Goal: Task Accomplishment & Management: Manage account settings

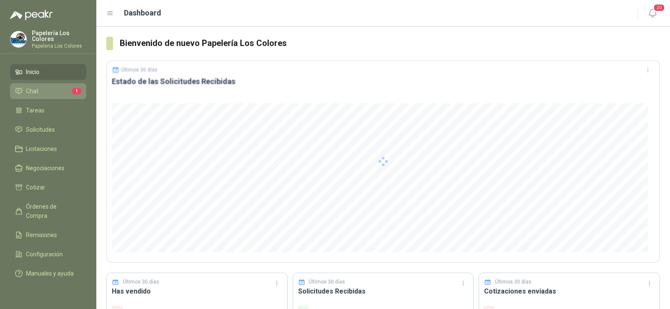
click at [35, 90] on span "Chat" at bounding box center [32, 91] width 13 height 9
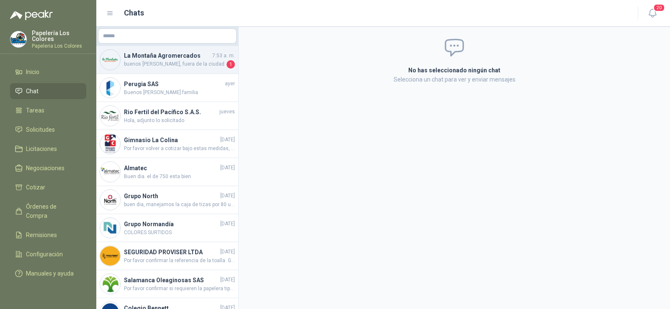
click at [148, 67] on span "buenos [PERSON_NAME], fuera de la ciudad" at bounding box center [174, 64] width 101 height 8
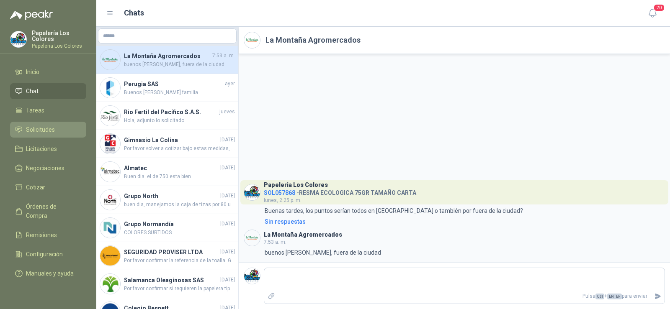
click at [40, 131] on span "Solicitudes" at bounding box center [40, 129] width 29 height 9
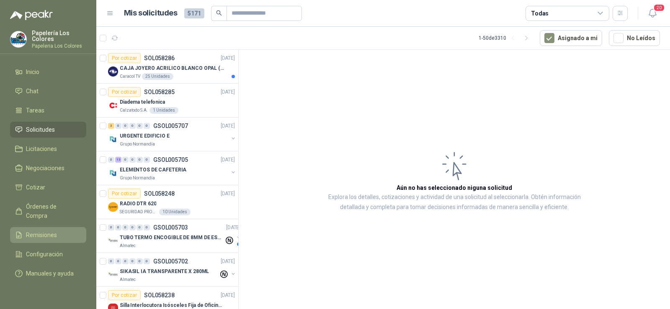
click at [40, 227] on link "Remisiones" at bounding box center [48, 235] width 76 height 16
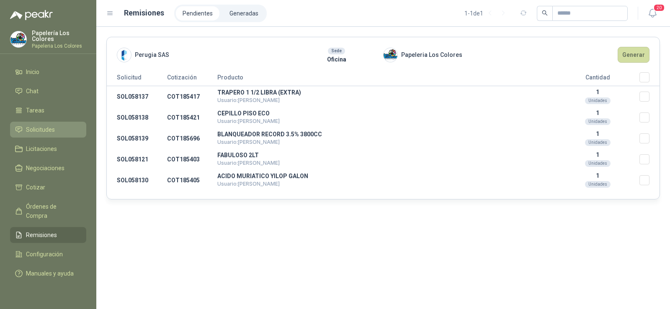
click at [39, 131] on span "Solicitudes" at bounding box center [40, 129] width 29 height 9
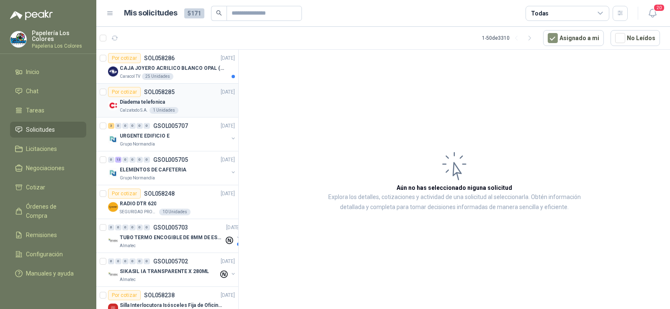
click at [126, 107] on p "Calzatodo S.A." at bounding box center [134, 110] width 28 height 7
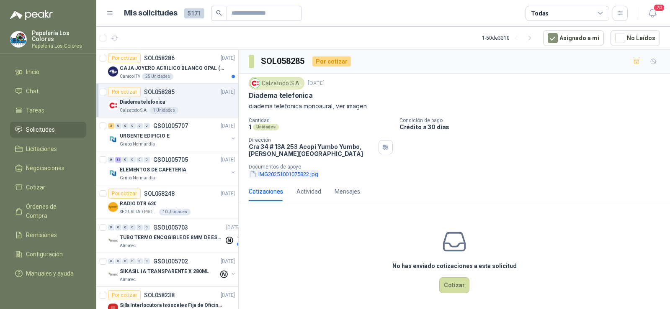
click at [282, 174] on button "IMG20251001075822.jpg" at bounding box center [284, 174] width 70 height 9
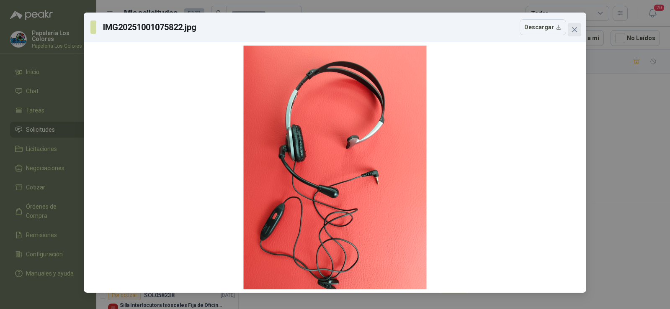
click at [572, 29] on icon "close" at bounding box center [574, 29] width 7 height 7
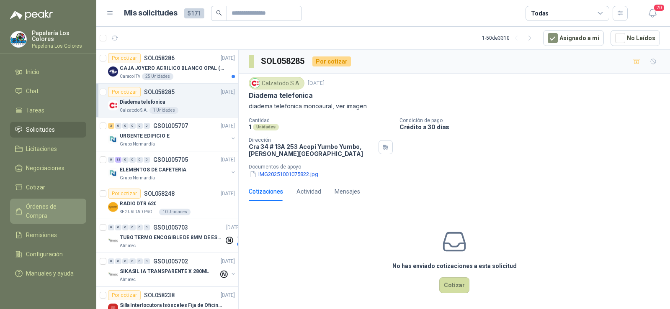
click at [43, 208] on span "Órdenes de Compra" at bounding box center [52, 211] width 52 height 18
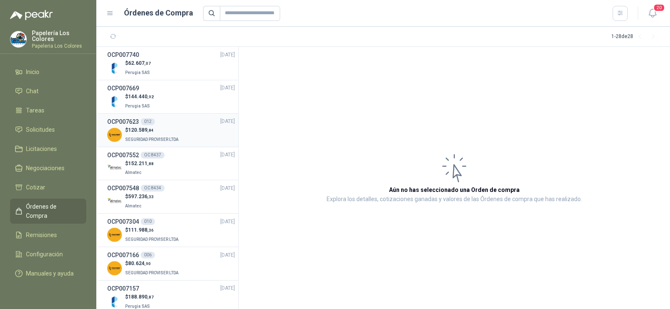
click at [154, 138] on span "SEGURIDAD PROVISER LTDA" at bounding box center [151, 139] width 53 height 5
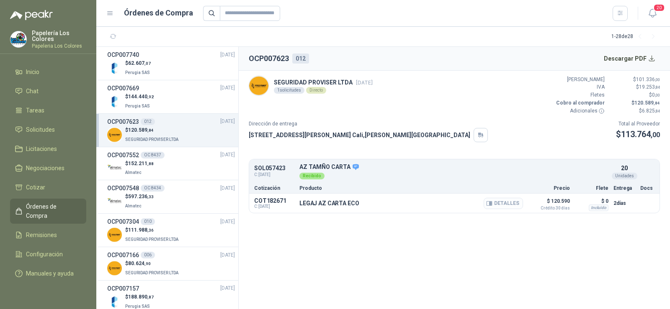
click at [503, 204] on button "Detalles" at bounding box center [502, 203] width 39 height 11
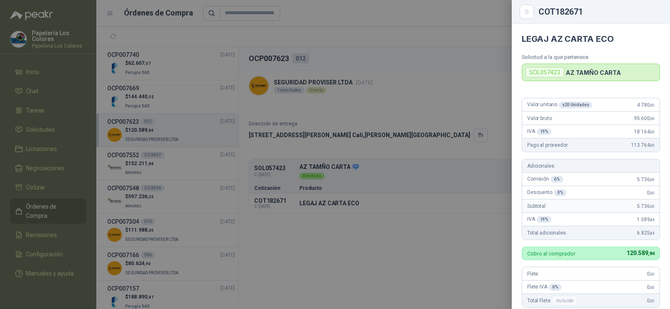
click at [464, 232] on div at bounding box center [335, 154] width 670 height 309
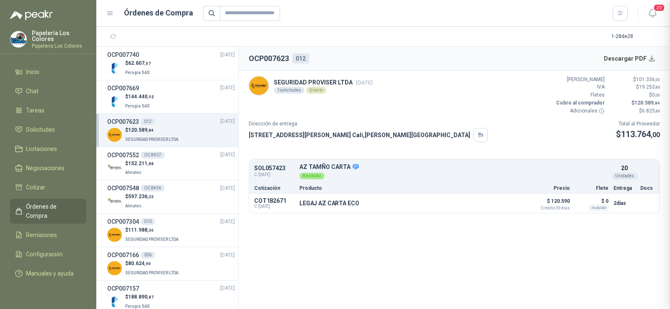
scroll to position [204, 0]
click at [144, 166] on span "152.211 ,88" at bounding box center [141, 164] width 26 height 6
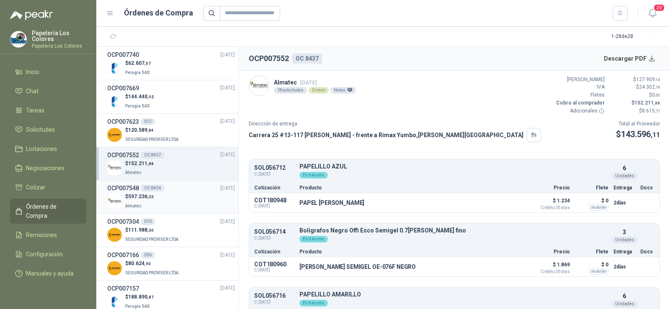
click at [157, 198] on div "$ 597.236 ,33 Almatec" at bounding box center [171, 201] width 128 height 17
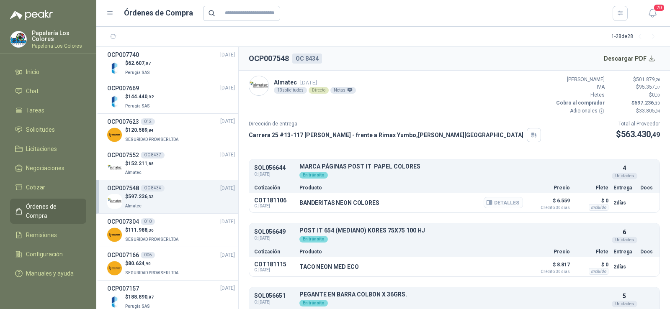
click at [493, 203] on button "Detalles" at bounding box center [502, 202] width 39 height 11
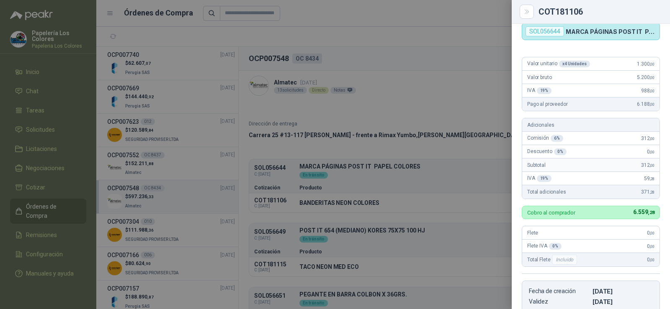
scroll to position [33, 0]
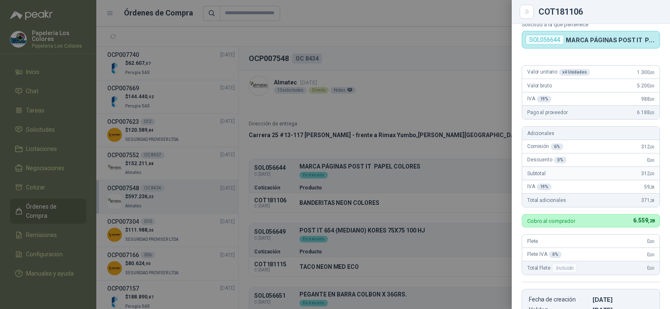
click at [353, 208] on div at bounding box center [335, 154] width 670 height 309
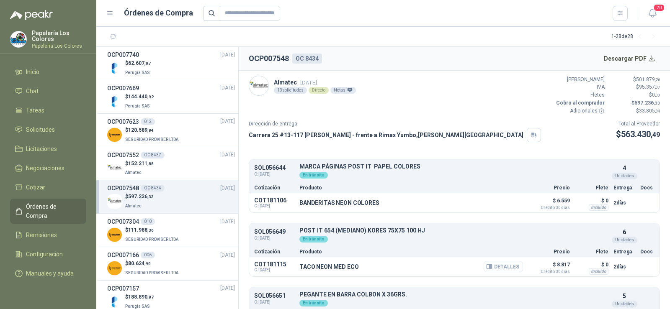
click at [493, 269] on button "Detalles" at bounding box center [502, 266] width 39 height 11
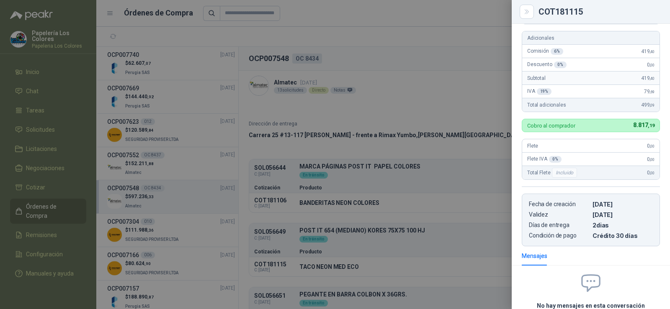
scroll to position [0, 0]
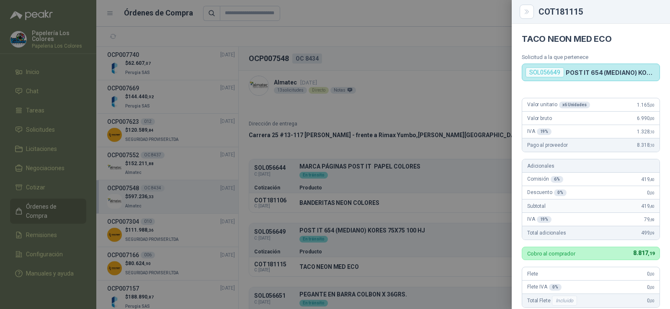
click at [367, 244] on div at bounding box center [335, 154] width 670 height 309
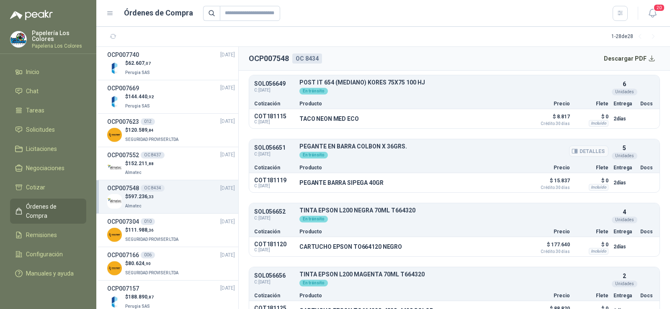
scroll to position [167, 0]
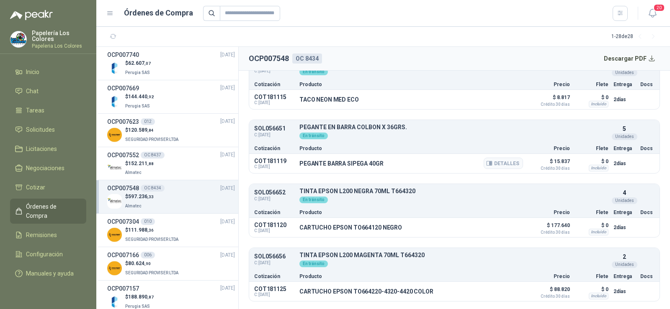
click at [490, 169] on div "Detalles" at bounding box center [502, 164] width 39 height 14
click at [491, 166] on button "Detalles" at bounding box center [502, 163] width 39 height 11
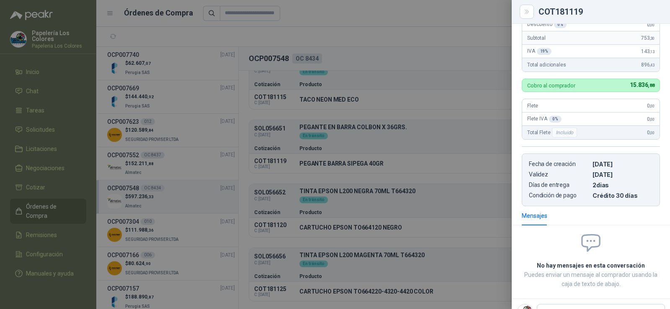
scroll to position [0, 0]
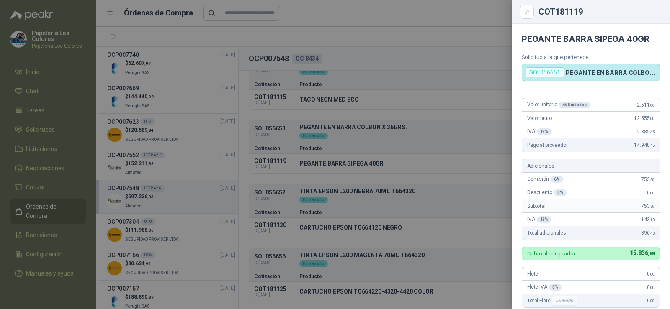
click at [472, 196] on div at bounding box center [335, 154] width 670 height 309
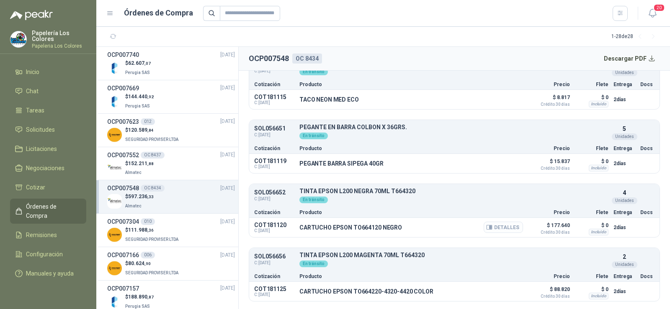
click at [491, 227] on button "Detalles" at bounding box center [502, 227] width 39 height 11
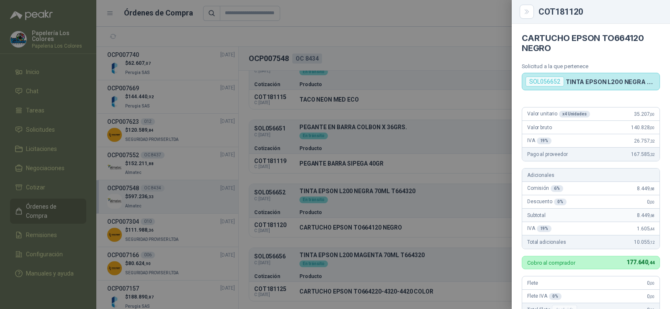
scroll to position [0, 0]
click at [430, 149] on div at bounding box center [335, 154] width 670 height 309
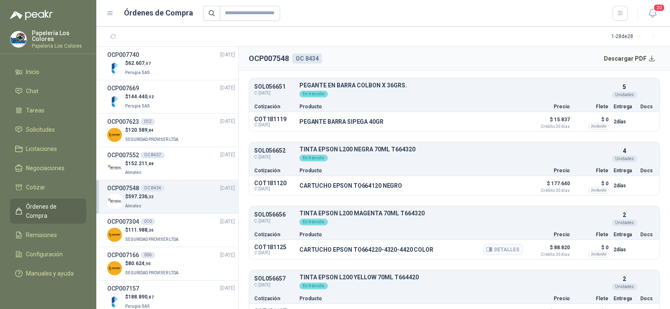
scroll to position [251, 0]
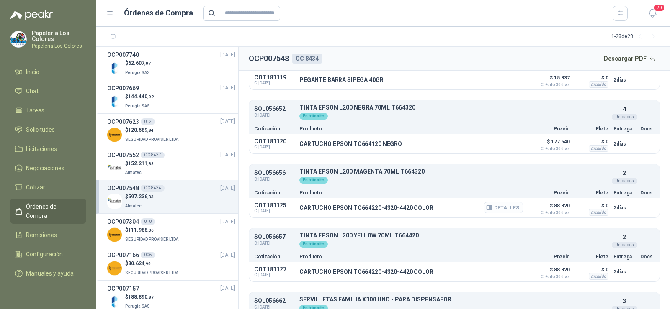
click at [506, 206] on button "Detalles" at bounding box center [502, 207] width 39 height 11
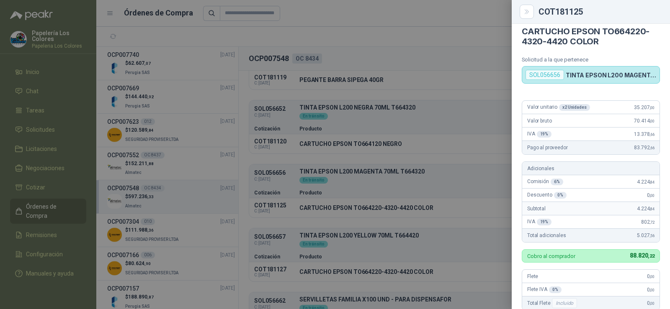
scroll to position [5, 0]
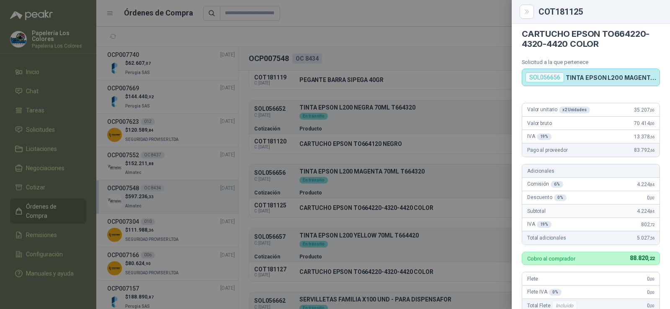
click at [383, 208] on div at bounding box center [335, 154] width 670 height 309
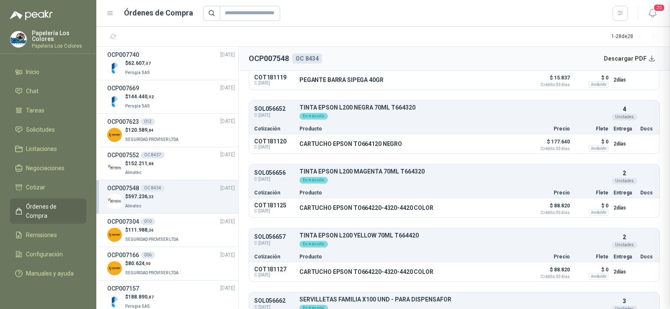
scroll to position [214, 0]
click at [496, 272] on button "Detalles" at bounding box center [502, 271] width 39 height 11
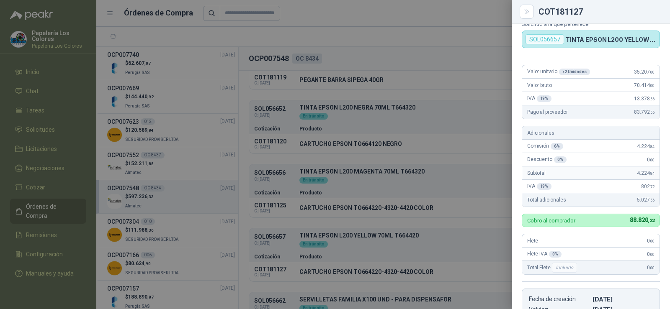
scroll to position [0, 0]
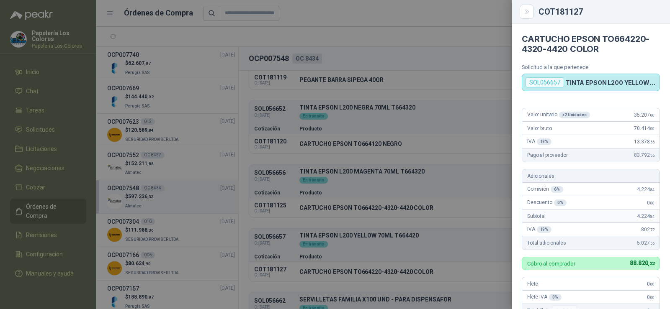
click at [441, 204] on div at bounding box center [335, 154] width 670 height 309
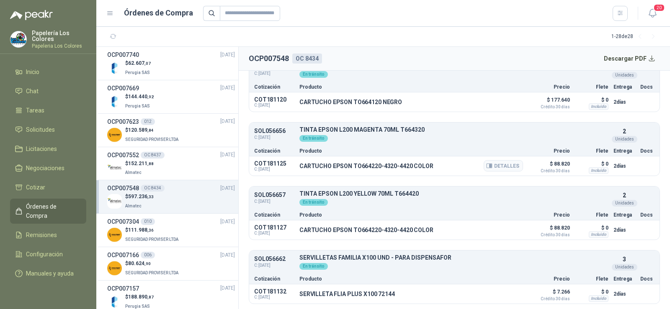
scroll to position [335, 0]
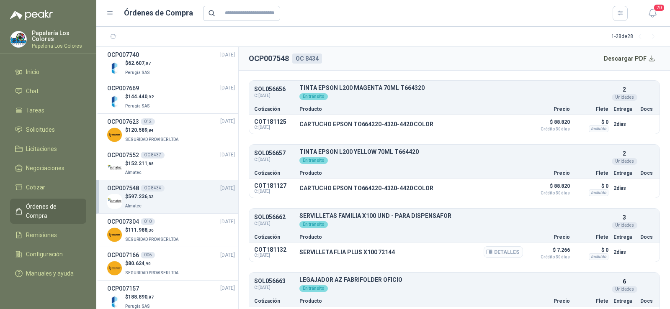
click at [487, 254] on icon "button" at bounding box center [489, 252] width 6 height 6
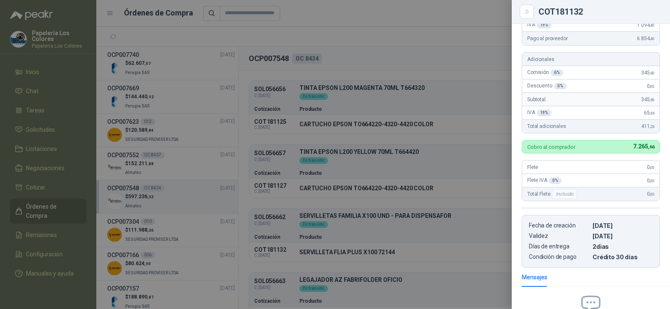
scroll to position [0, 0]
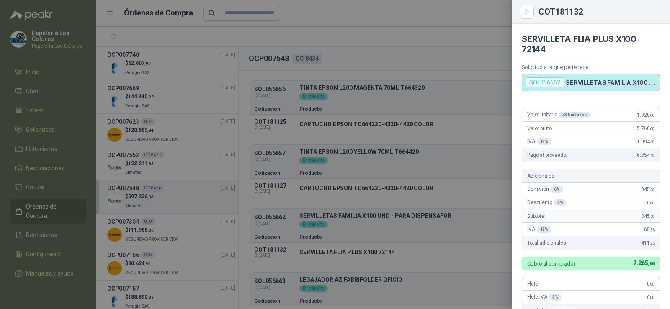
click at [432, 187] on div at bounding box center [335, 154] width 670 height 309
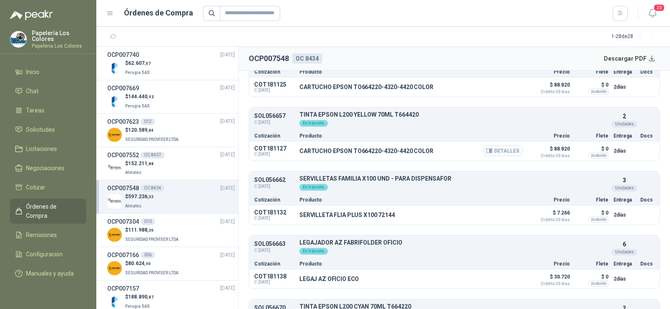
scroll to position [460, 0]
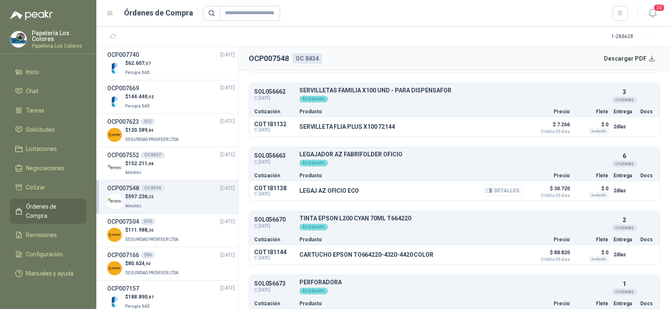
click at [492, 193] on button "Detalles" at bounding box center [502, 190] width 39 height 11
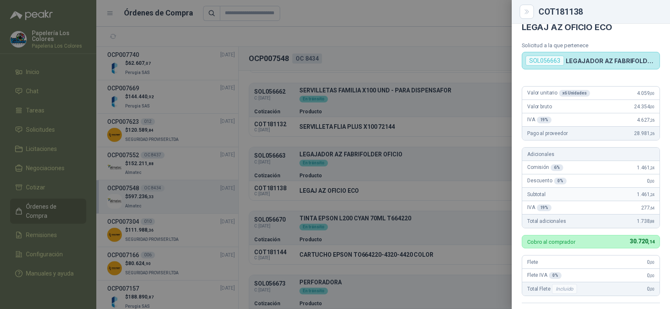
scroll to position [0, 0]
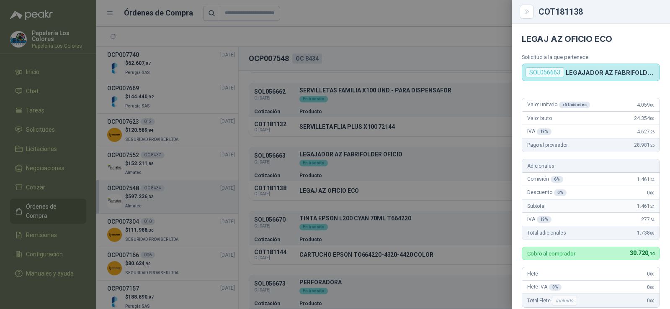
click at [357, 200] on div at bounding box center [335, 154] width 670 height 309
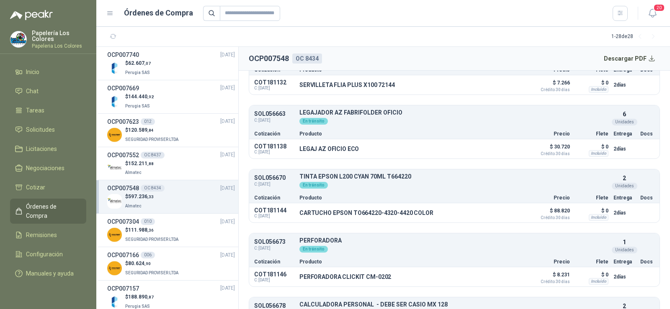
scroll to position [544, 0]
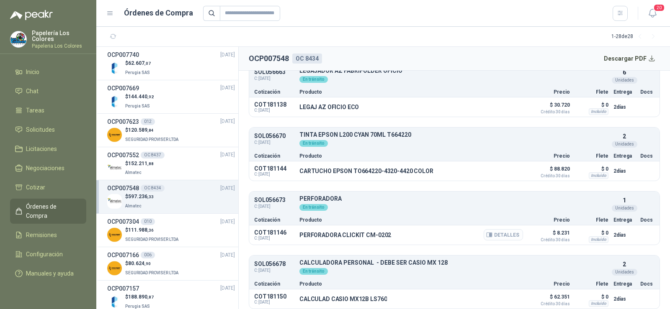
click at [491, 234] on button "Detalles" at bounding box center [502, 234] width 39 height 11
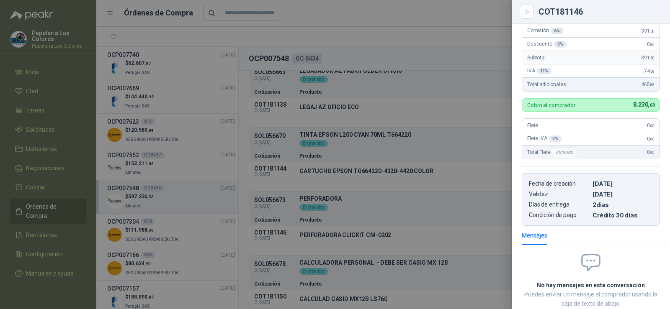
scroll to position [47, 0]
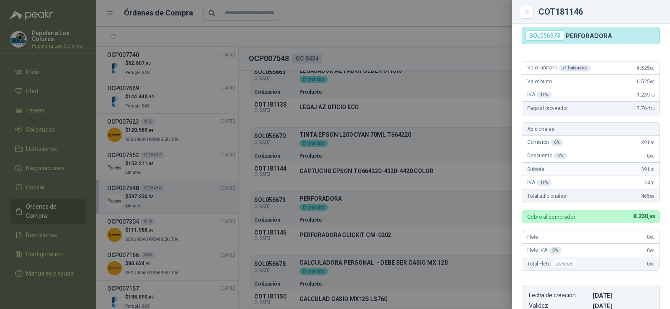
click at [405, 214] on div at bounding box center [335, 154] width 670 height 309
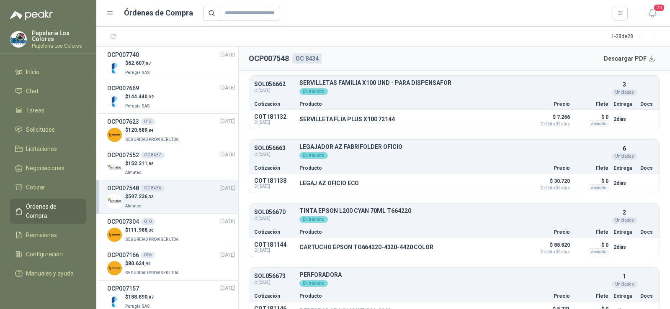
scroll to position [460, 0]
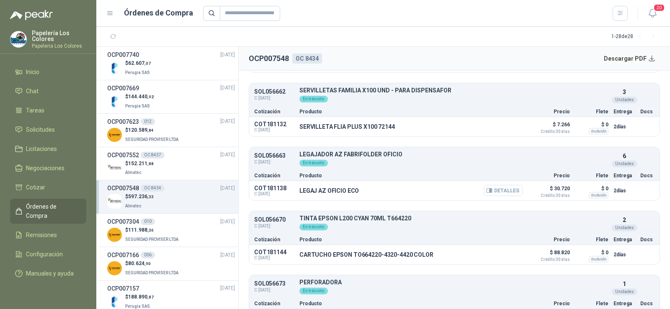
click at [483, 194] on button "Detalles" at bounding box center [502, 190] width 39 height 11
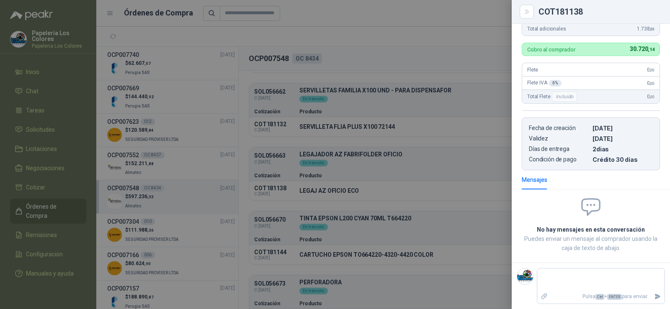
scroll to position [0, 0]
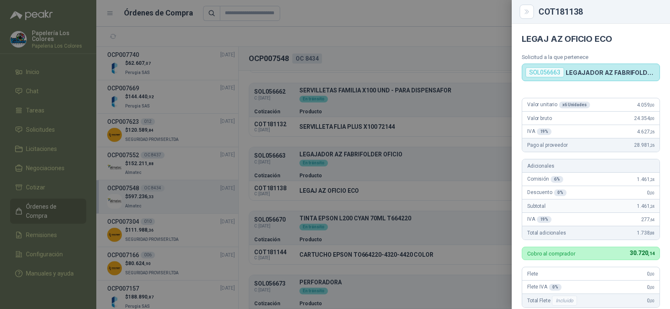
click at [367, 169] on div at bounding box center [335, 154] width 670 height 309
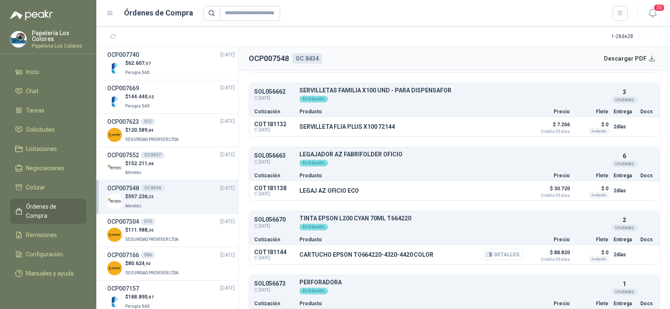
click at [489, 254] on icon "button" at bounding box center [490, 254] width 2 height 3
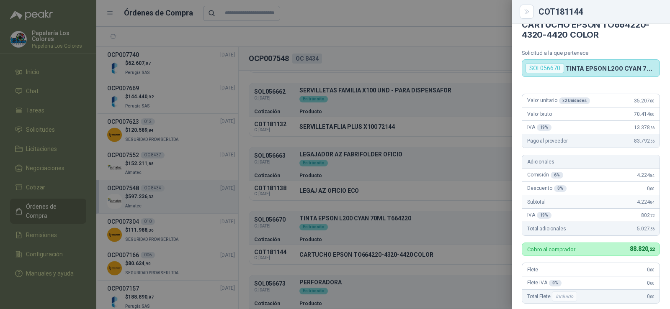
scroll to position [5, 0]
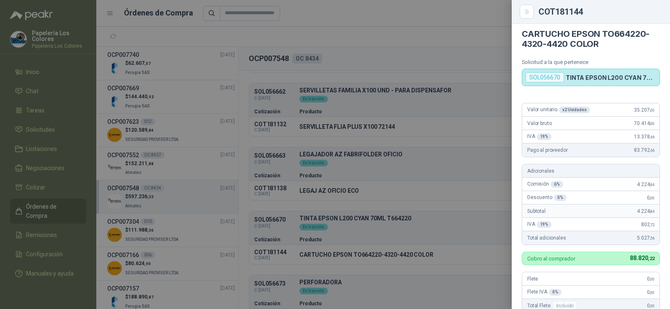
click at [382, 242] on div at bounding box center [335, 154] width 670 height 309
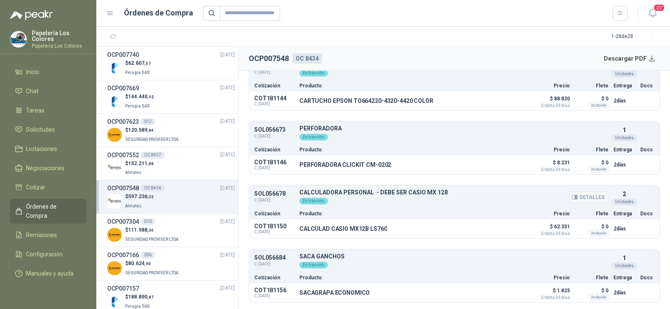
scroll to position [628, 0]
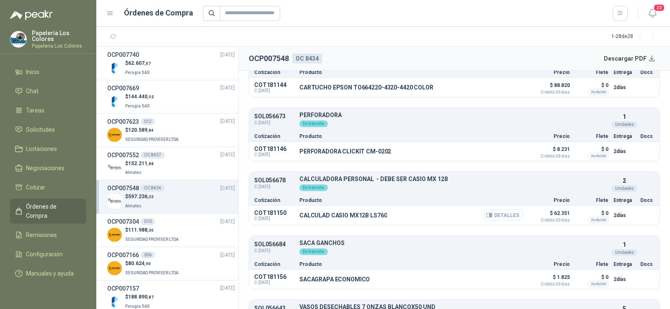
click at [487, 216] on button "Detalles" at bounding box center [502, 215] width 39 height 11
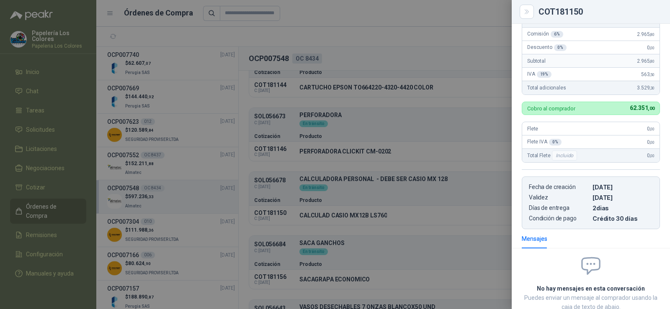
scroll to position [37, 0]
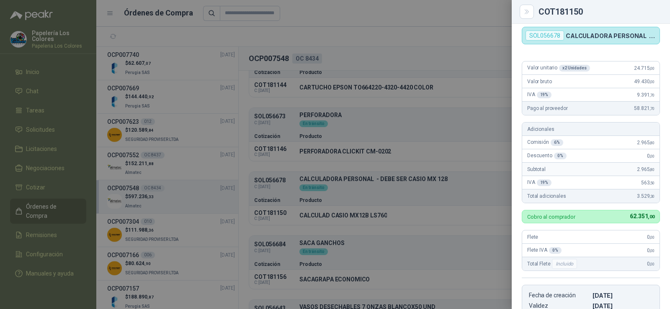
click at [350, 234] on div at bounding box center [335, 154] width 670 height 309
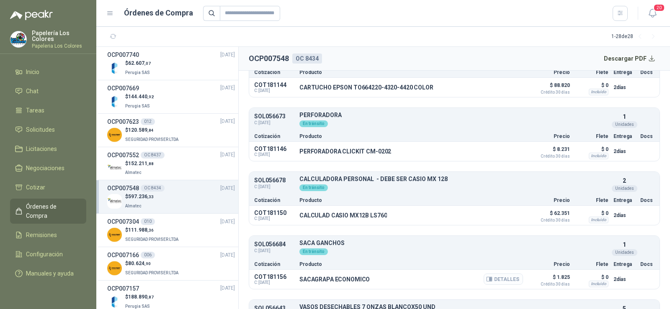
click at [493, 281] on button "Detalles" at bounding box center [502, 279] width 39 height 11
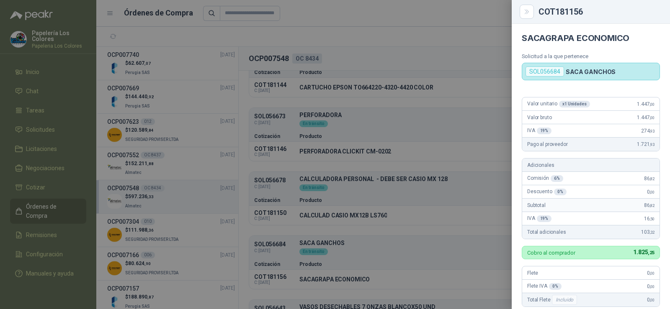
scroll to position [0, 0]
click at [329, 213] on div at bounding box center [335, 154] width 670 height 309
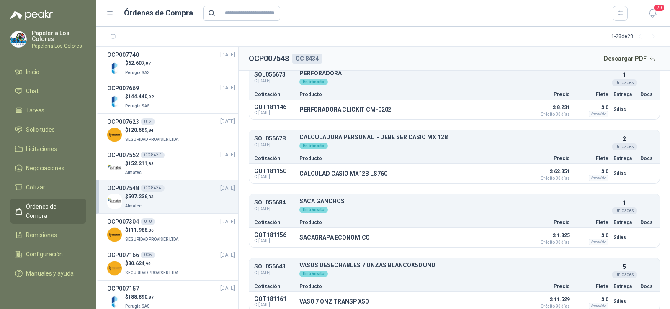
scroll to position [677, 0]
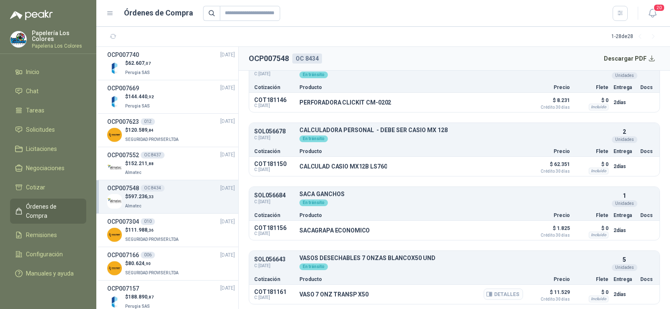
click at [498, 297] on button "Detalles" at bounding box center [502, 294] width 39 height 11
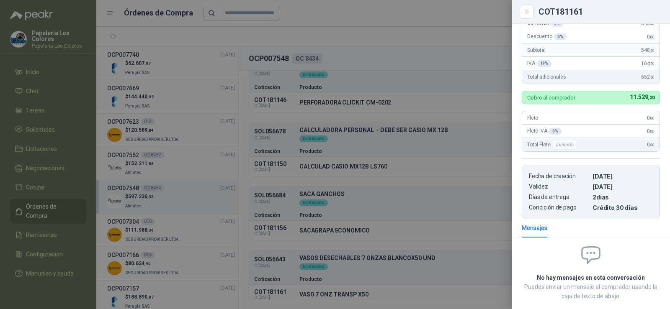
scroll to position [0, 0]
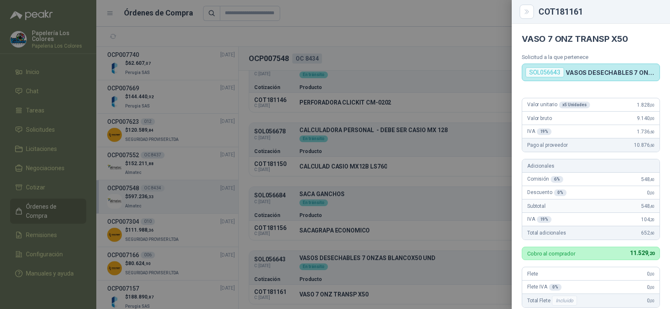
click at [351, 195] on div at bounding box center [335, 154] width 670 height 309
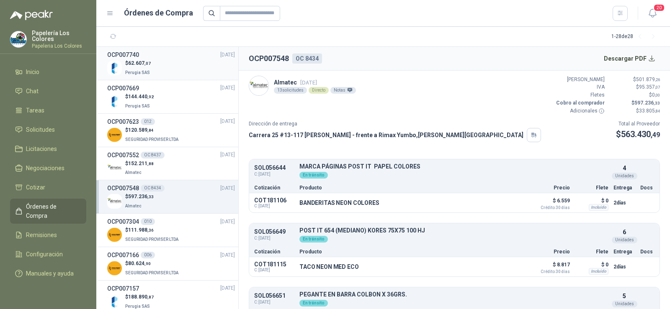
click at [141, 72] on span "Perugia SAS" at bounding box center [137, 72] width 25 height 5
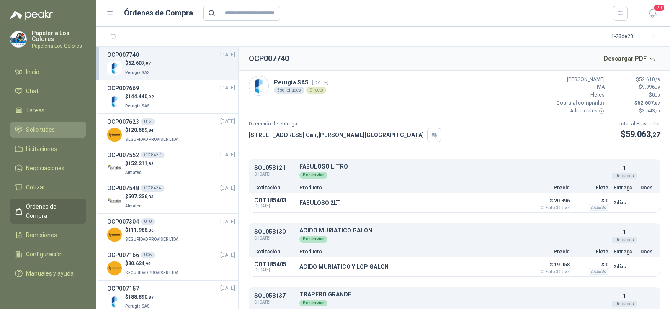
click at [35, 128] on span "Solicitudes" at bounding box center [40, 129] width 29 height 9
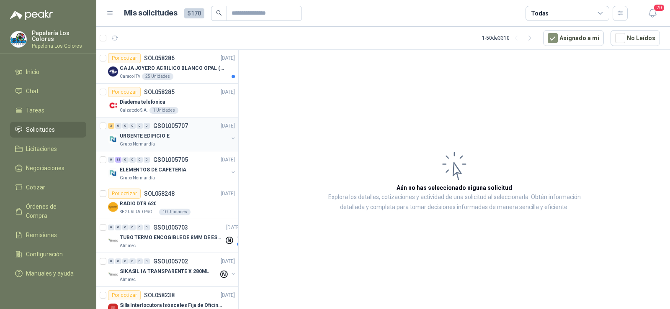
click at [148, 141] on p "Grupo Normandía" at bounding box center [137, 144] width 35 height 7
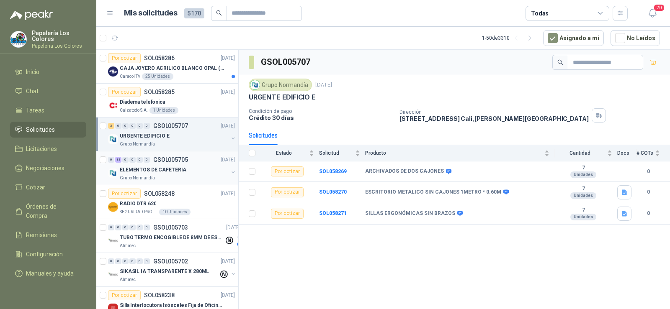
click at [144, 174] on p "ELEMENTOS DE CAFETERIA" at bounding box center [153, 170] width 67 height 8
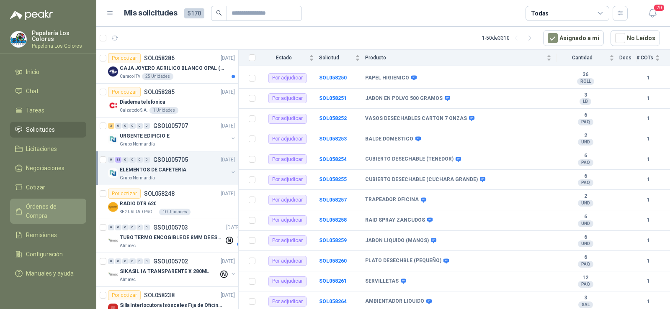
click at [36, 203] on span "Órdenes de Compra" at bounding box center [52, 211] width 52 height 18
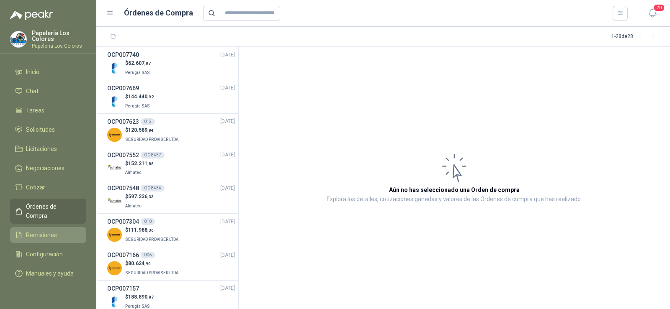
click at [41, 231] on span "Remisiones" at bounding box center [41, 235] width 31 height 9
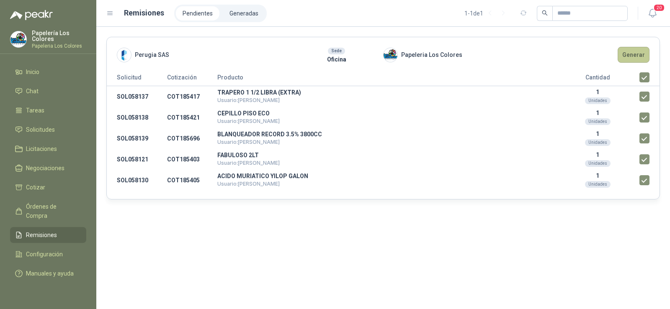
click at [640, 56] on button "Generar" at bounding box center [633, 55] width 32 height 16
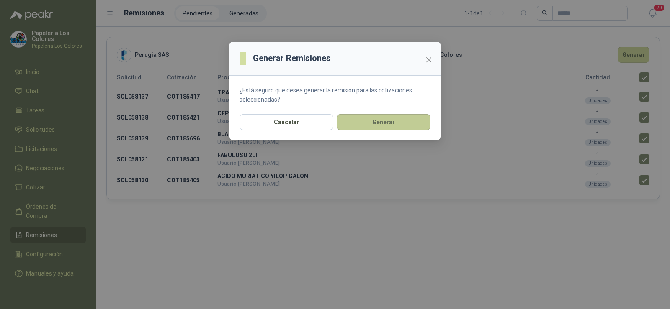
click at [373, 124] on button "Generar" at bounding box center [383, 122] width 94 height 16
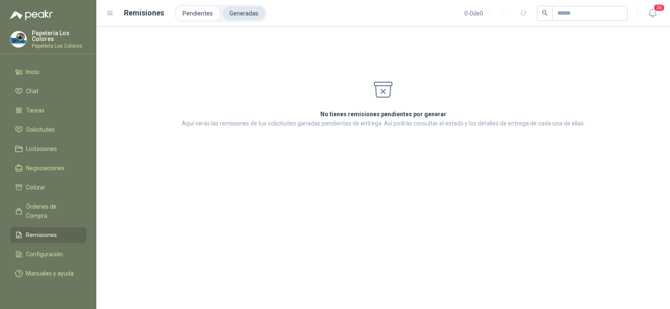
click at [241, 13] on li "Generadas" at bounding box center [244, 13] width 42 height 14
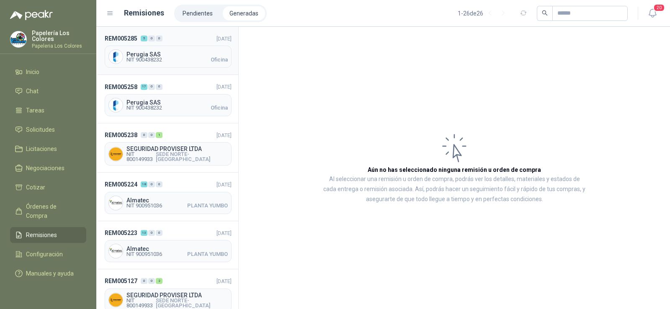
click at [161, 57] on span "NIT 900438232" at bounding box center [144, 59] width 36 height 5
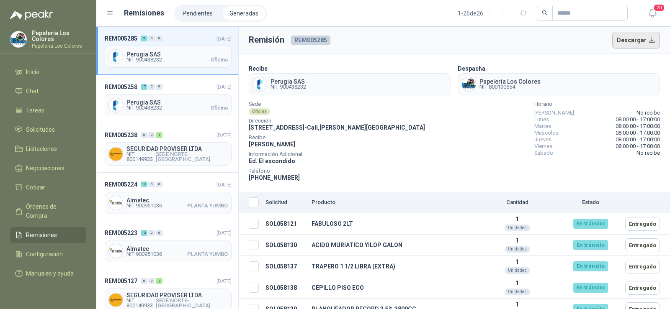
click at [621, 45] on button "Descargar" at bounding box center [636, 40] width 48 height 17
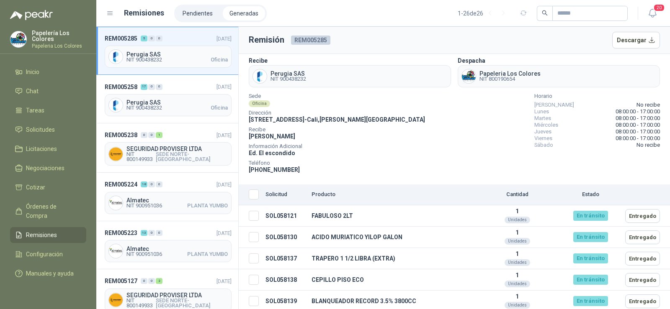
scroll to position [10, 0]
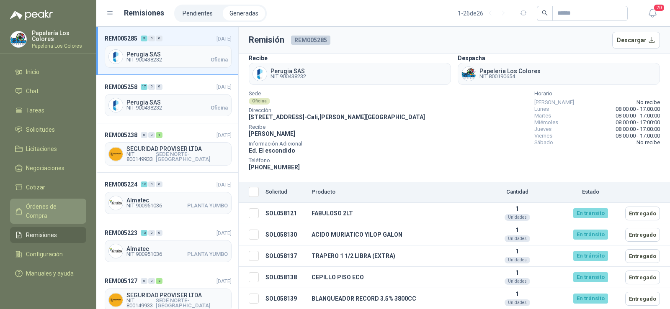
click at [48, 201] on link "Órdenes de Compra" at bounding box center [48, 211] width 76 height 25
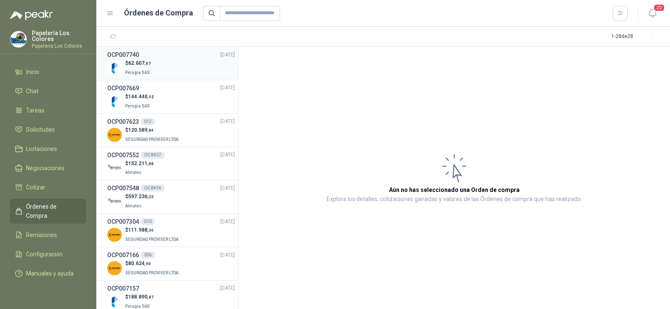
click at [152, 73] on div "$ 62.607 ,07 Perugia SAS" at bounding box center [171, 67] width 128 height 17
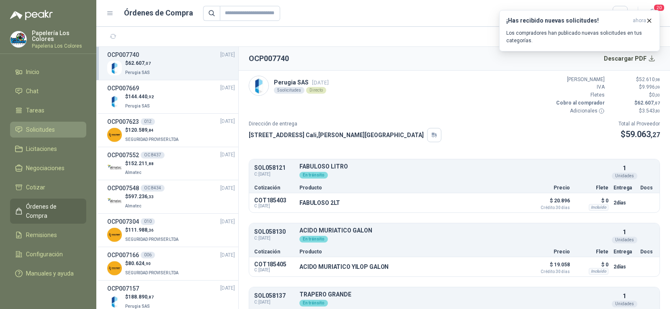
click at [27, 127] on span "Solicitudes" at bounding box center [40, 129] width 29 height 9
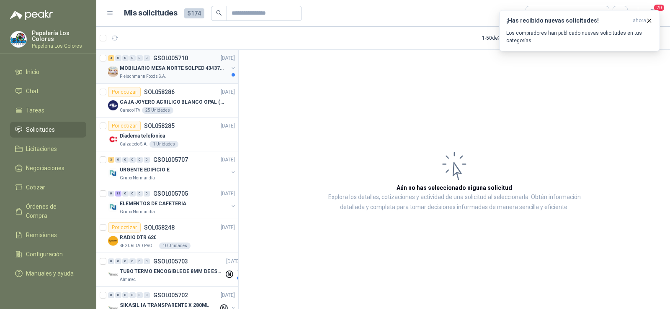
click at [157, 75] on p "Fleischmann Foods S.A." at bounding box center [143, 76] width 46 height 7
